Goal: Task Accomplishment & Management: Manage account settings

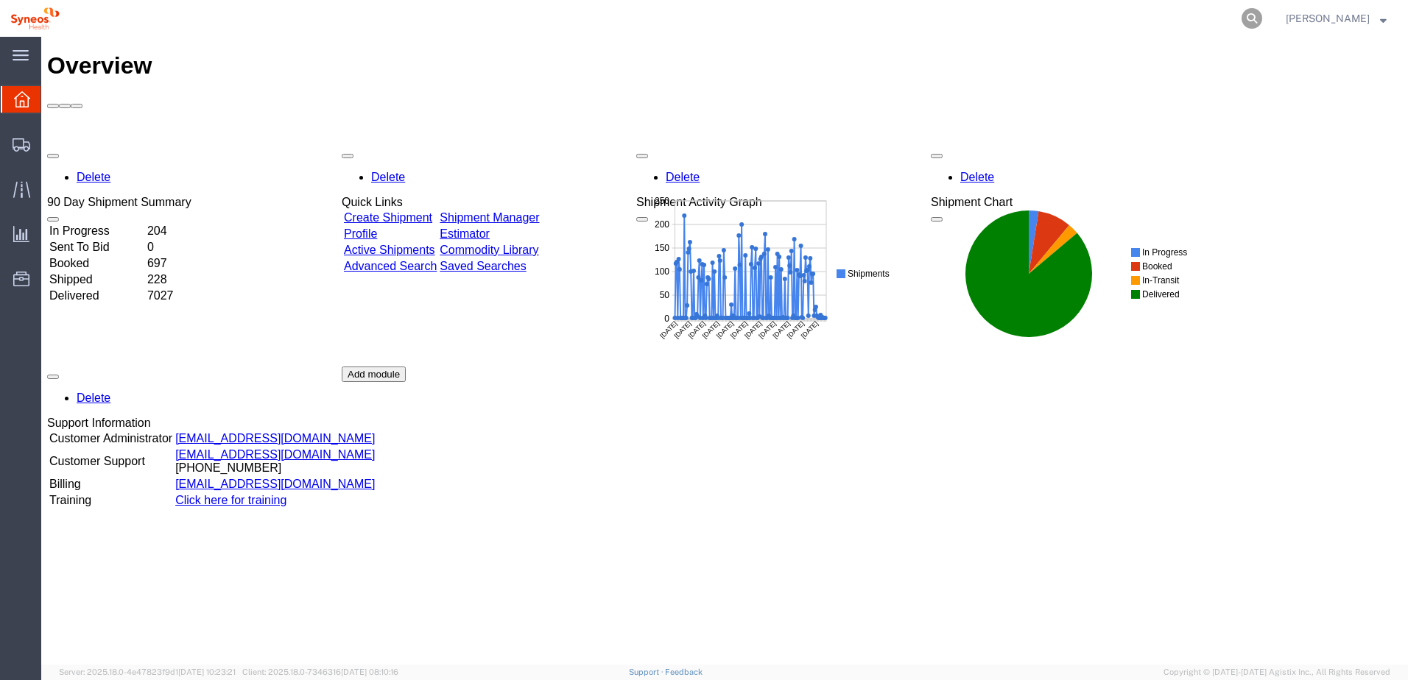
click at [1262, 21] on icon at bounding box center [1251, 18] width 21 height 21
click at [842, 18] on input "search" at bounding box center [1018, 18] width 448 height 35
paste input "56688960"
type input "56688960"
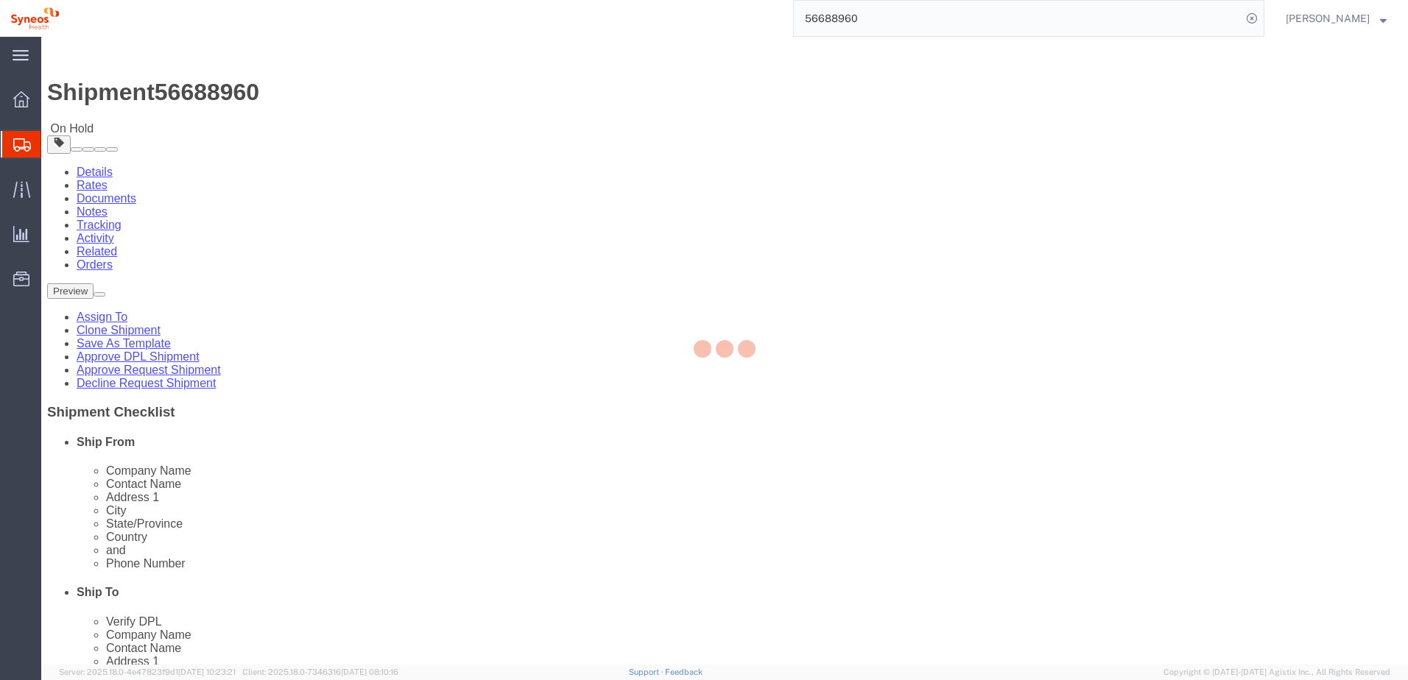
select select
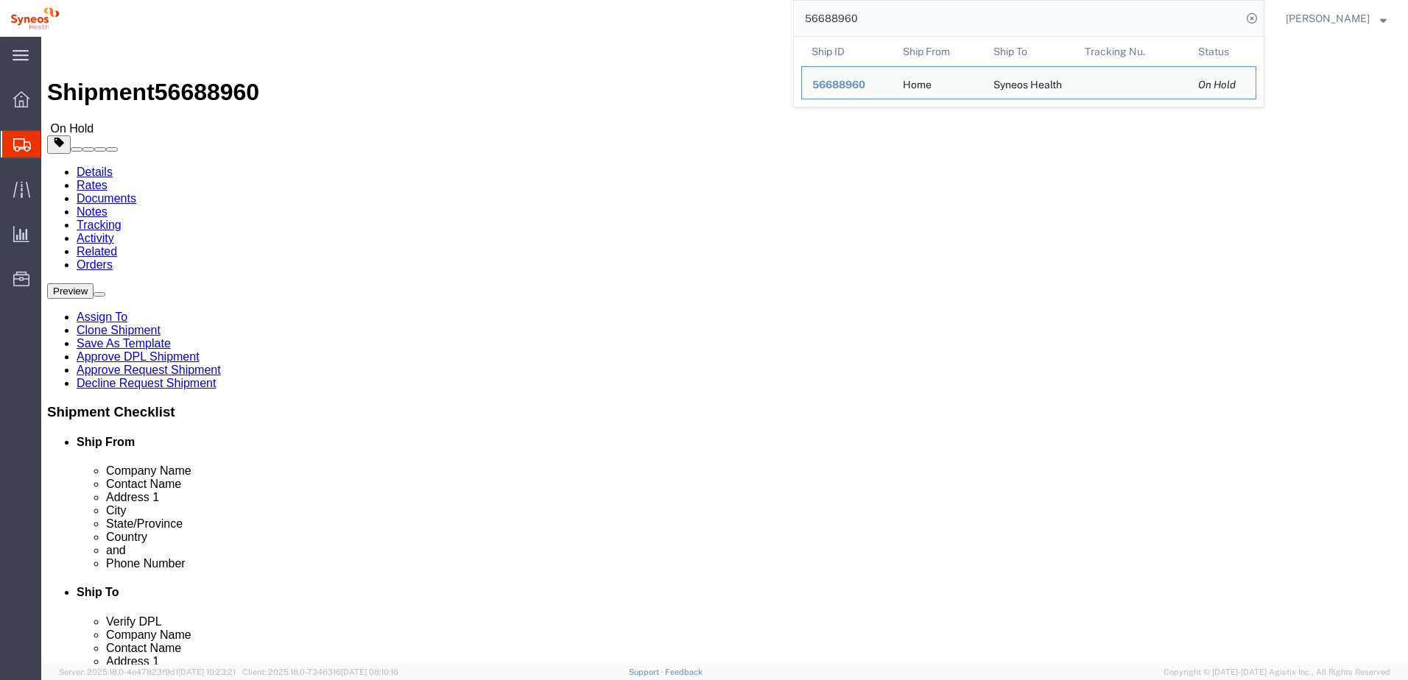
click ul "Details Rates Documents Notes Tracking Activity Related Orders"
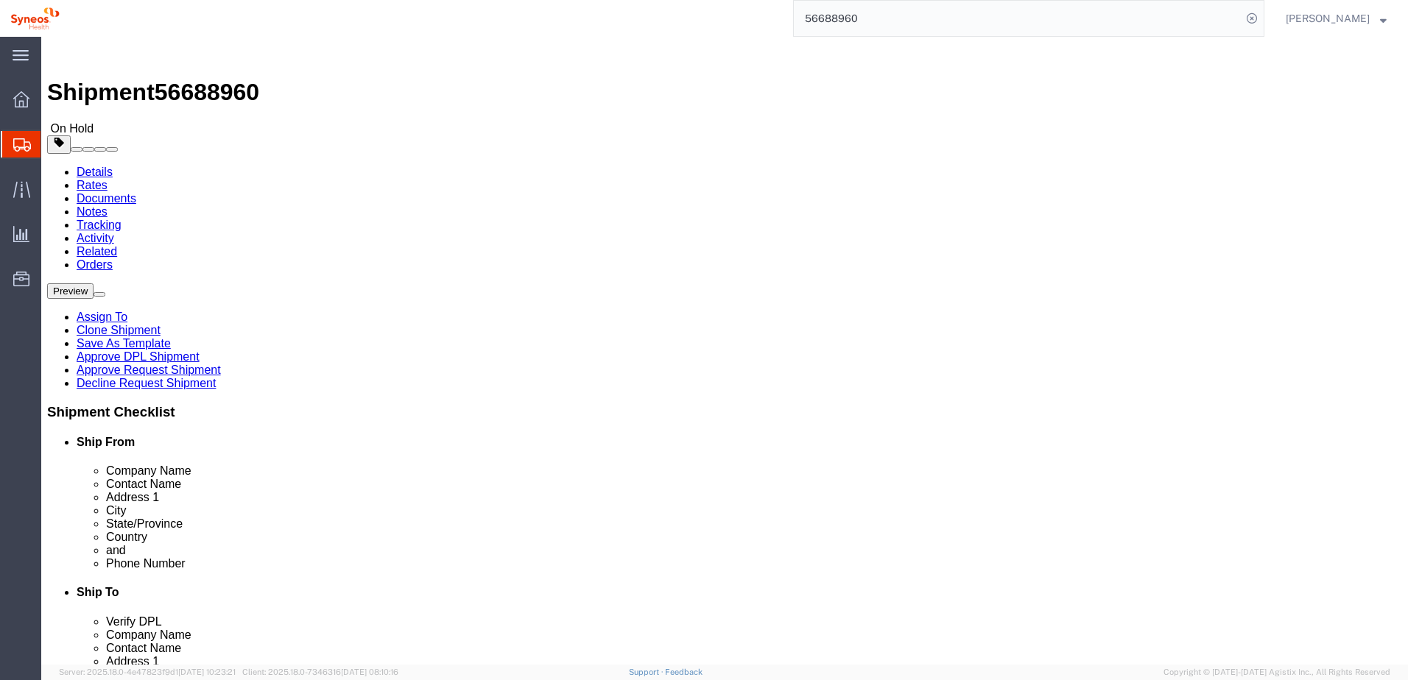
click link "Approve DPL Shipment"
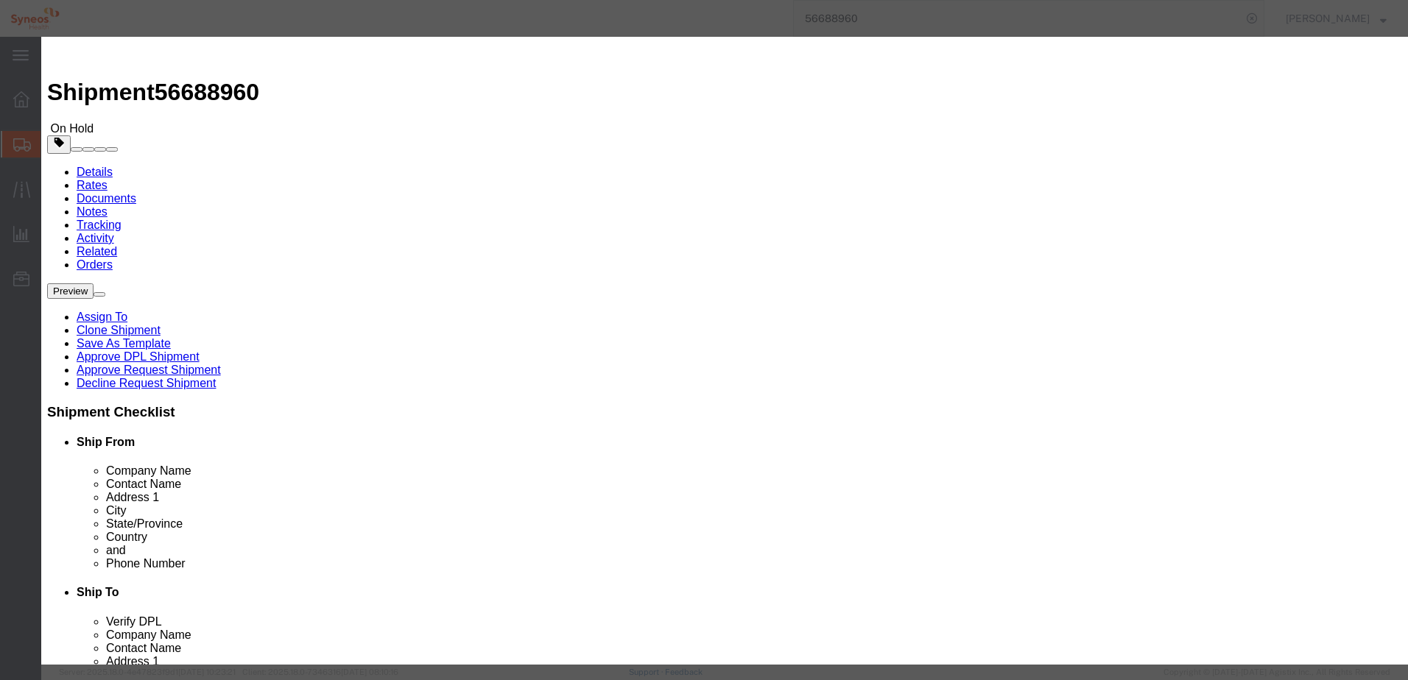
click button "Yes"
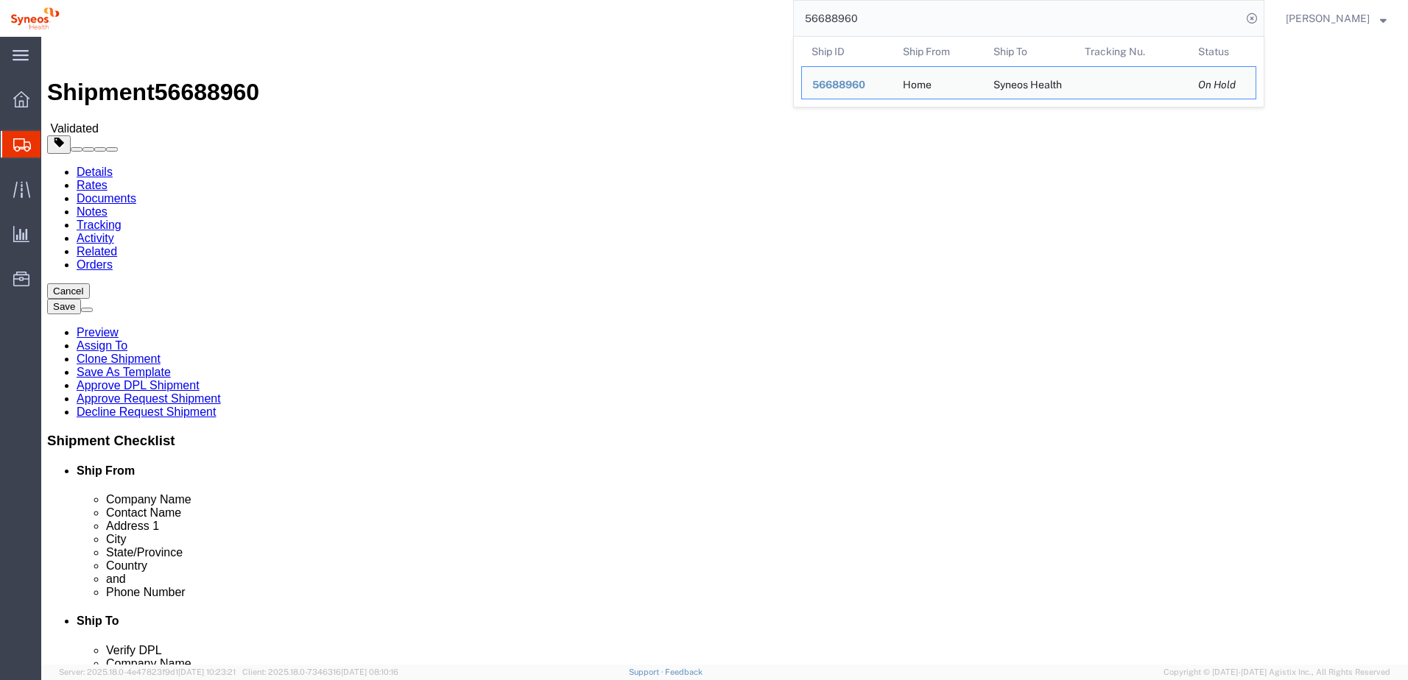
drag, startPoint x: 906, startPoint y: 18, endPoint x: 713, endPoint y: 21, distance: 193.7
click at [719, 14] on div "56688960 Ship ID Ship From Ship To Tracking Nu. Status Ship ID 56688960 Ship Fr…" at bounding box center [667, 18] width 1194 height 37
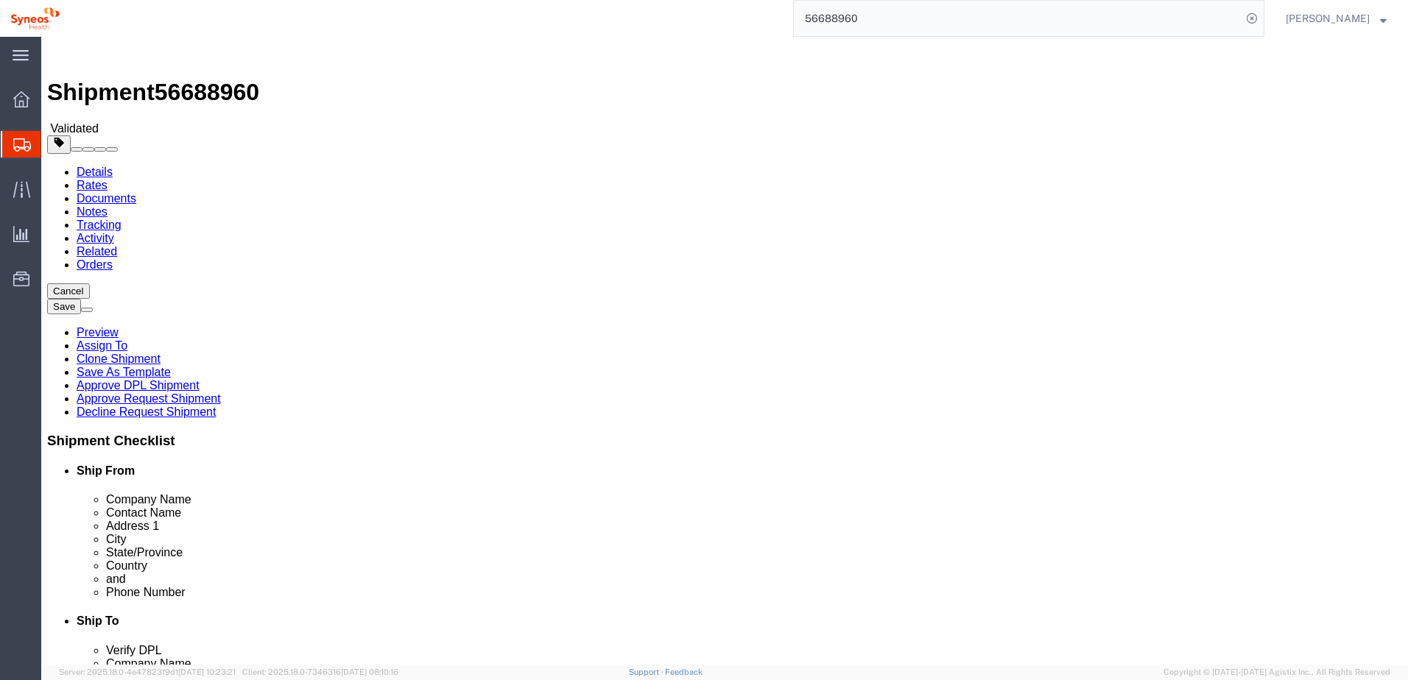
paste input "9217"
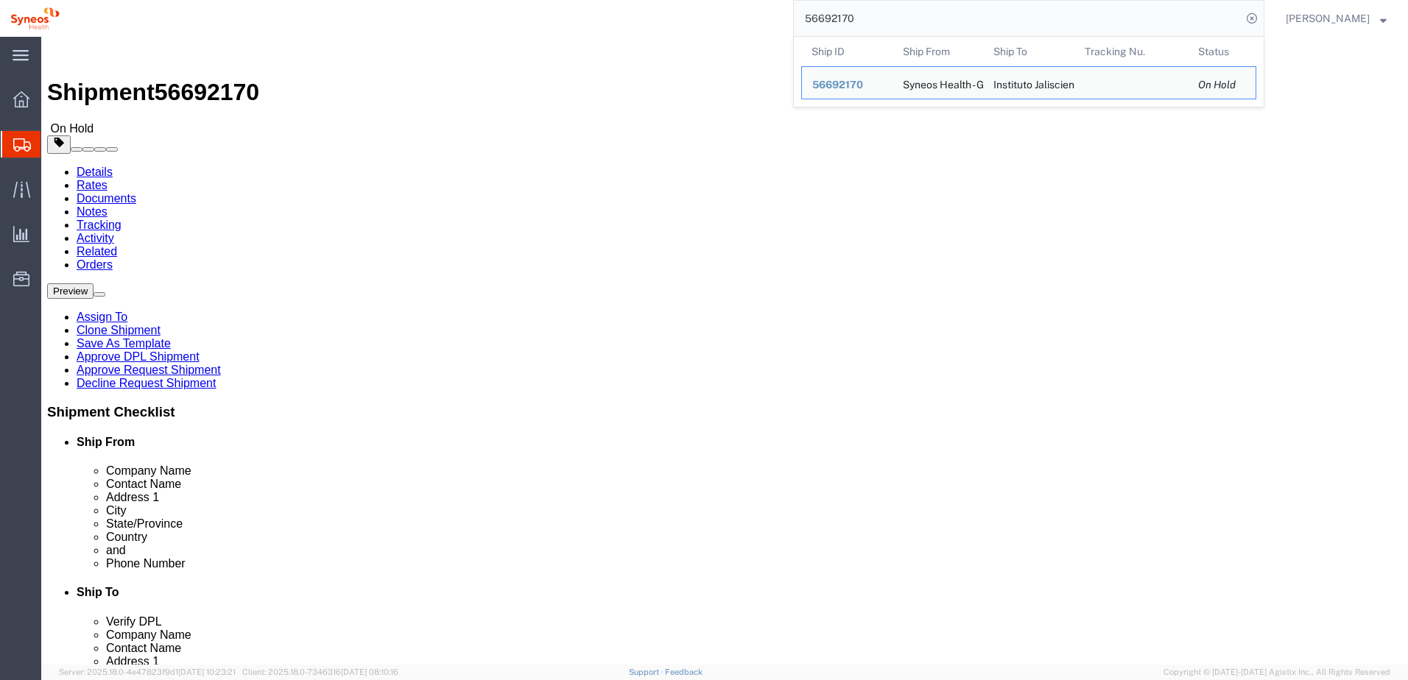
click at [594, 20] on div "56692170 Ship ID Ship From Ship To Tracking Nu. Status Ship ID 56692170 Ship Fr…" at bounding box center [667, 18] width 1194 height 37
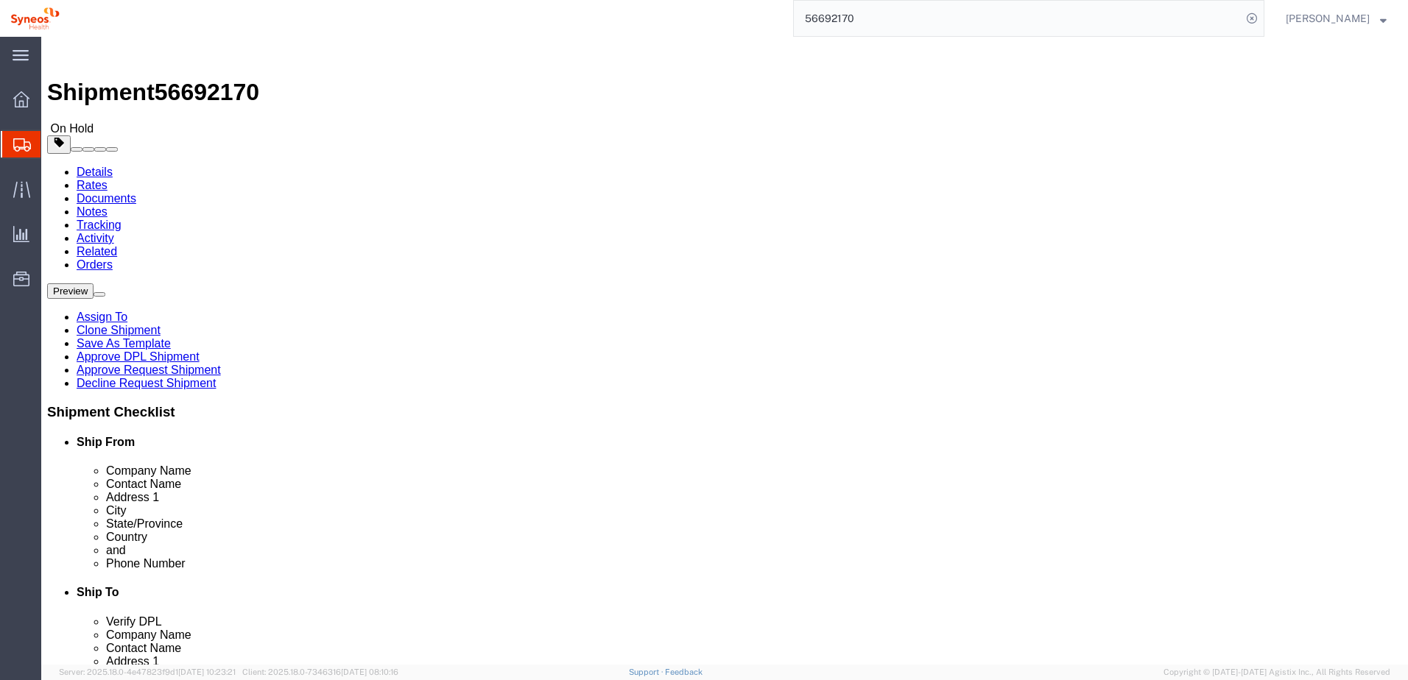
click link "Approve DPL Shipment"
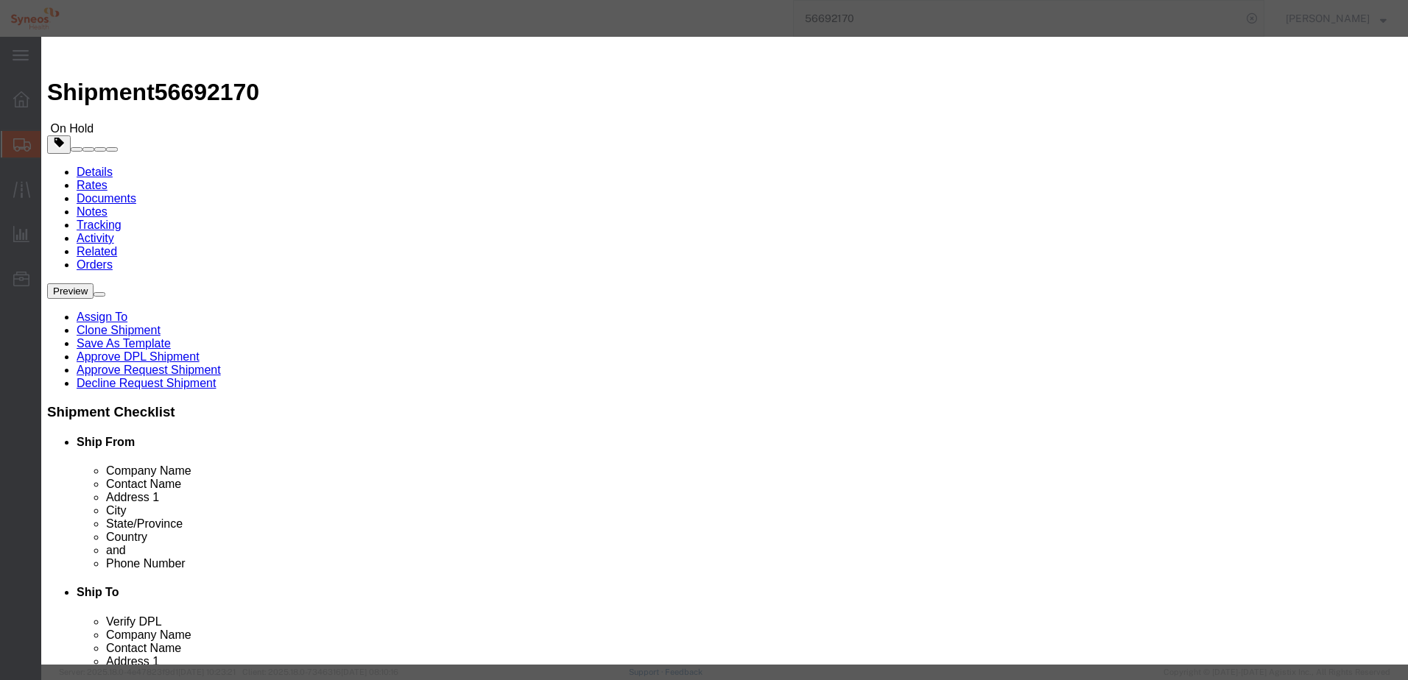
click button "Yes"
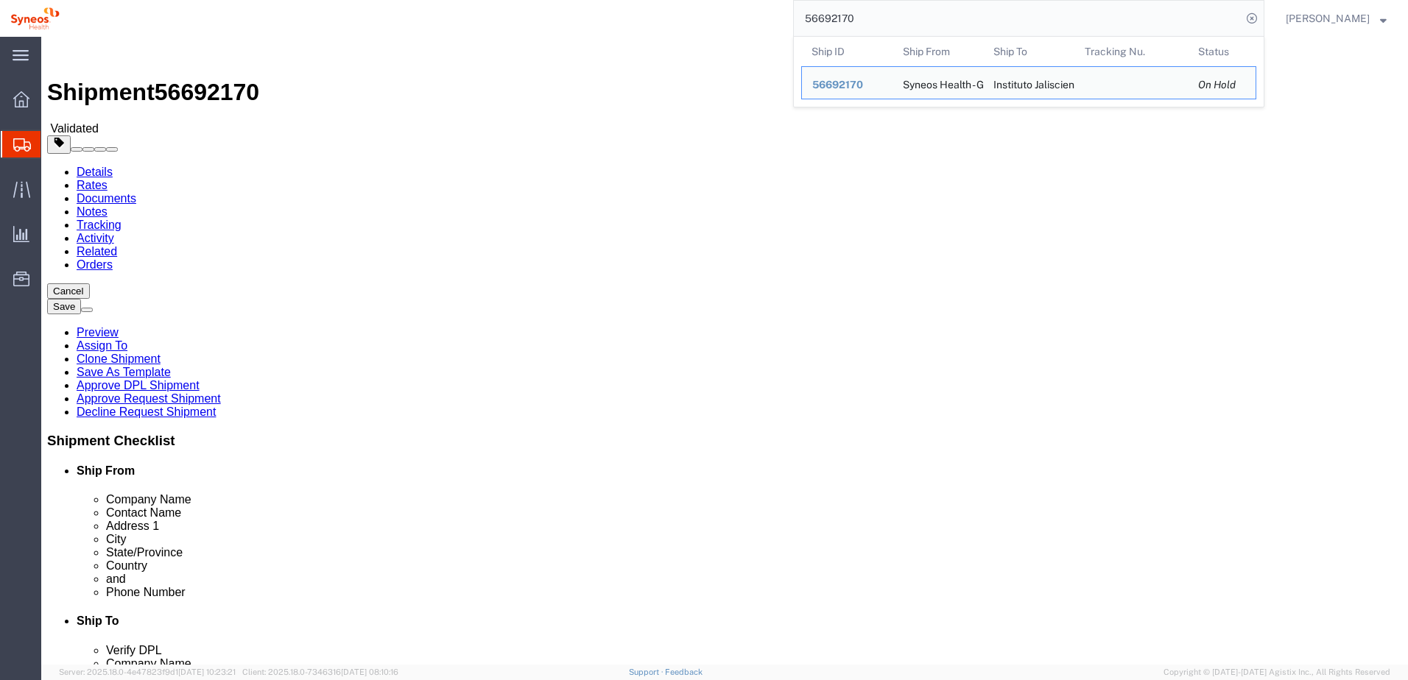
drag, startPoint x: 886, startPoint y: 23, endPoint x: 771, endPoint y: 24, distance: 114.9
click at [771, 24] on div "56692170 Ship ID Ship From Ship To Tracking Nu. Status Ship ID 56692170 Ship Fr…" at bounding box center [667, 18] width 1194 height 37
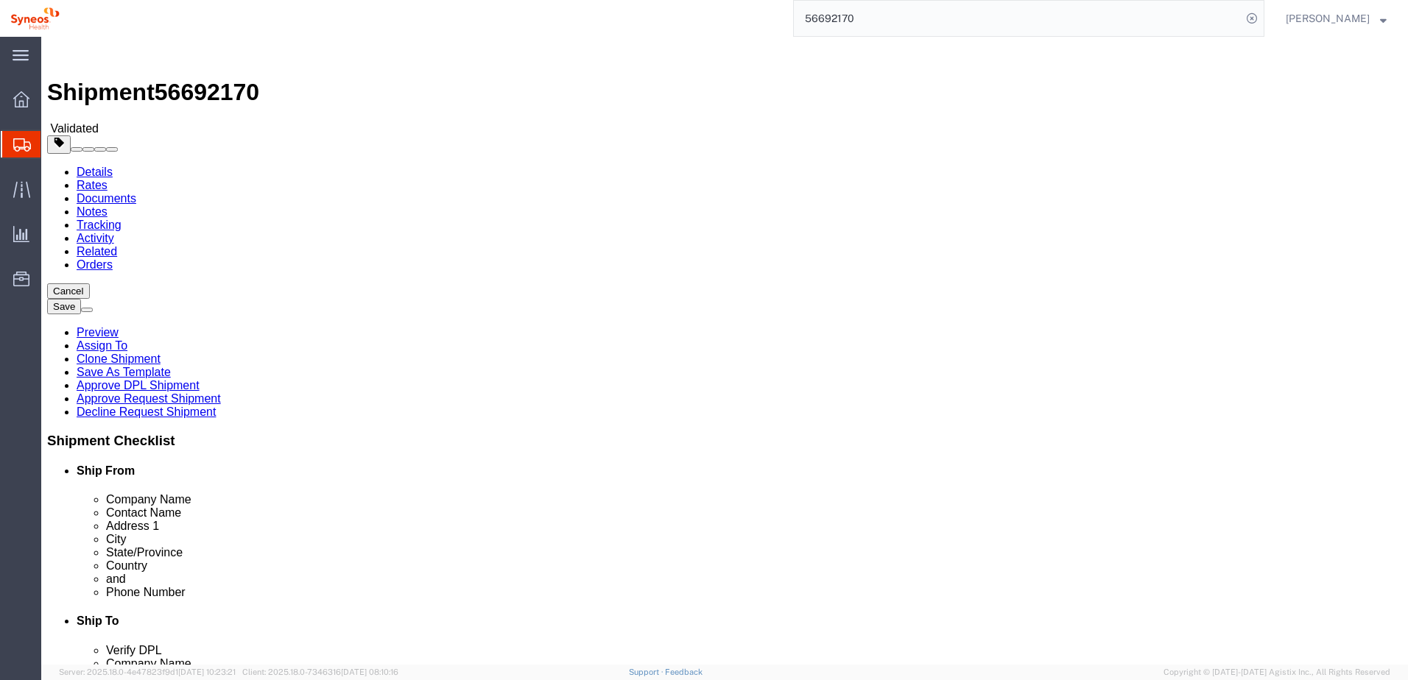
paste input "06844"
type input "56606844"
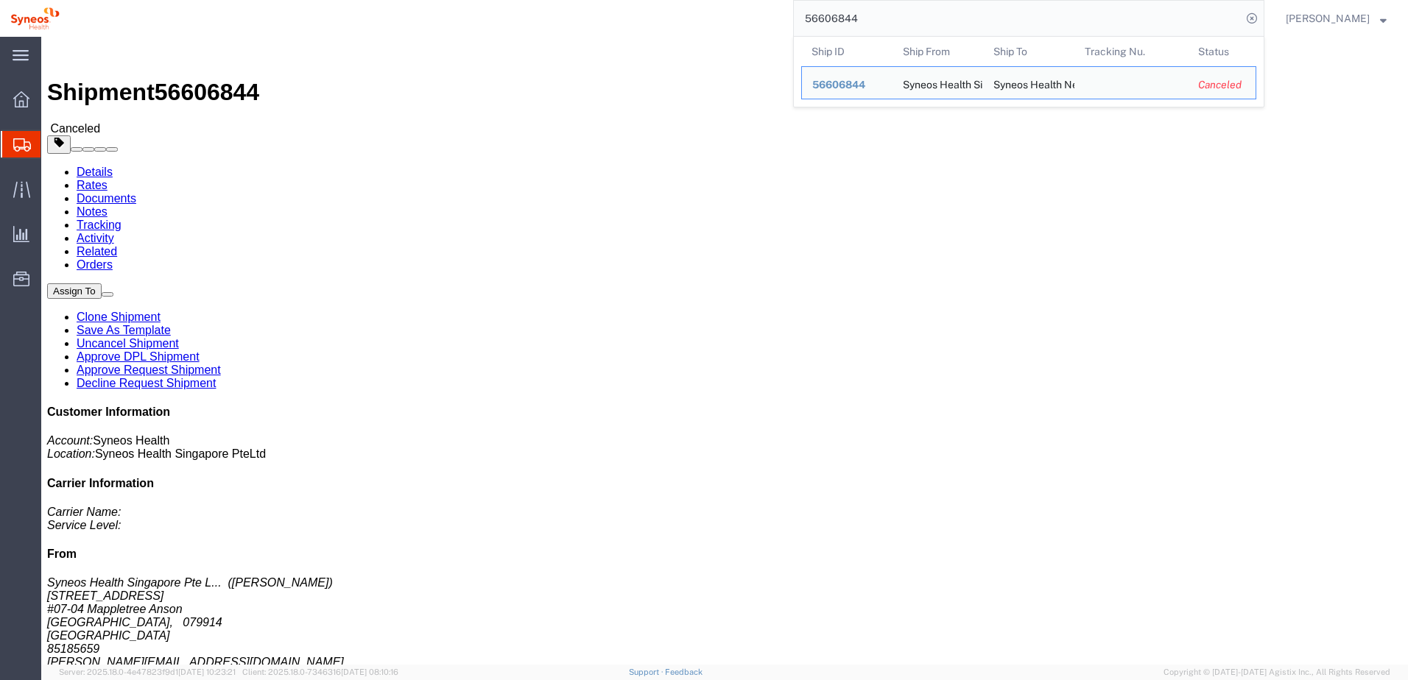
click at [694, 18] on div "56606844 Ship ID Ship From Ship To Tracking Nu. Status Ship ID 56606844 Ship Fr…" at bounding box center [667, 18] width 1194 height 37
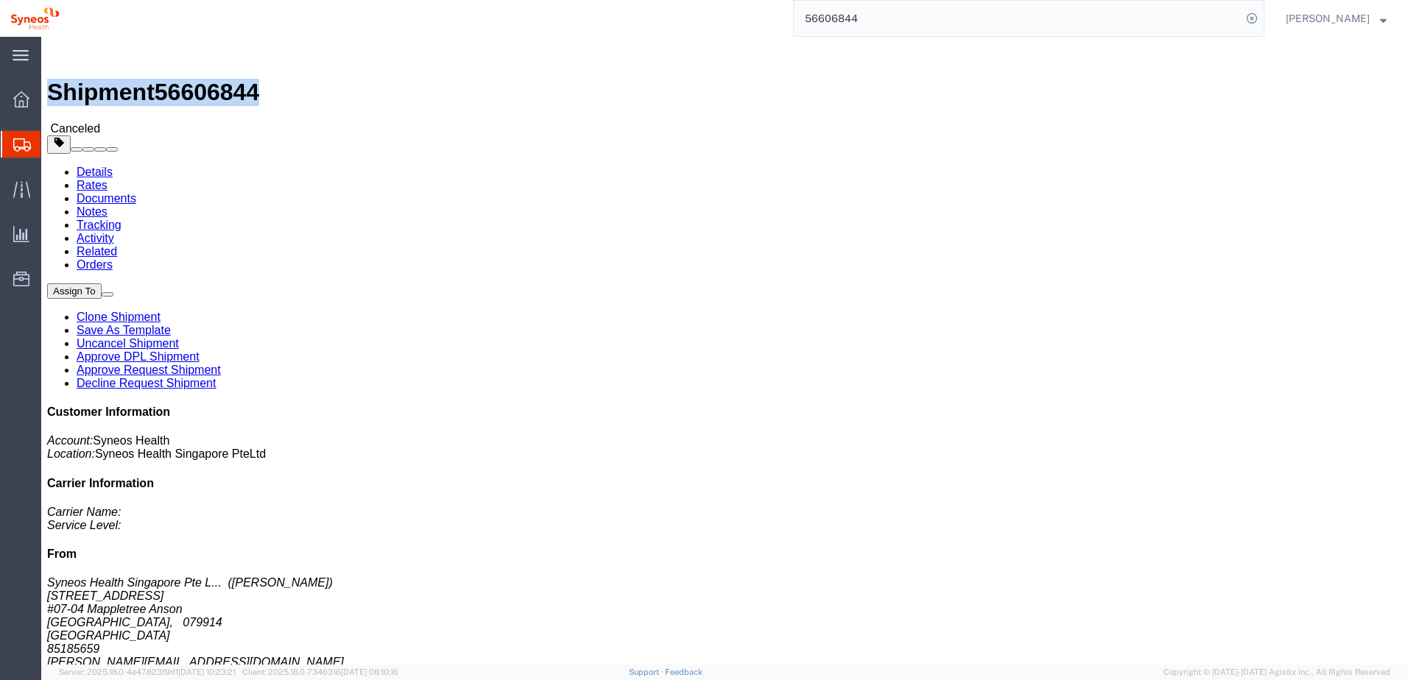
drag, startPoint x: 200, startPoint y: 18, endPoint x: 40, endPoint y: 24, distance: 159.2
click h1 "Shipment 56606844"
copy h1 "Shipment 56606844"
click div "Shipment 56606844 Canceled"
